Goal: Find specific page/section: Find specific page/section

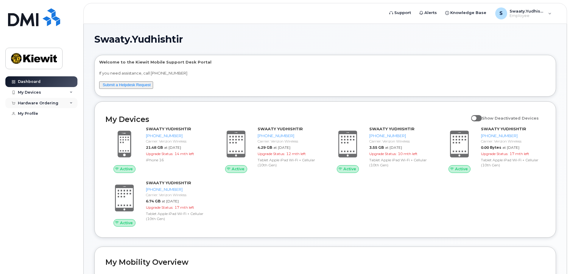
click at [70, 103] on icon at bounding box center [71, 103] width 3 height 3
click at [71, 91] on icon at bounding box center [71, 92] width 3 height 3
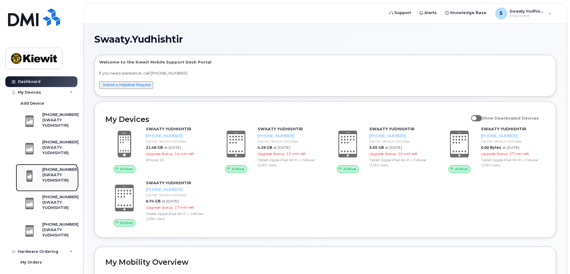
click at [55, 183] on div "(SWAATY YUDHISHTIR)" at bounding box center [60, 177] width 36 height 11
